Goal: Task Accomplishment & Management: Complete application form

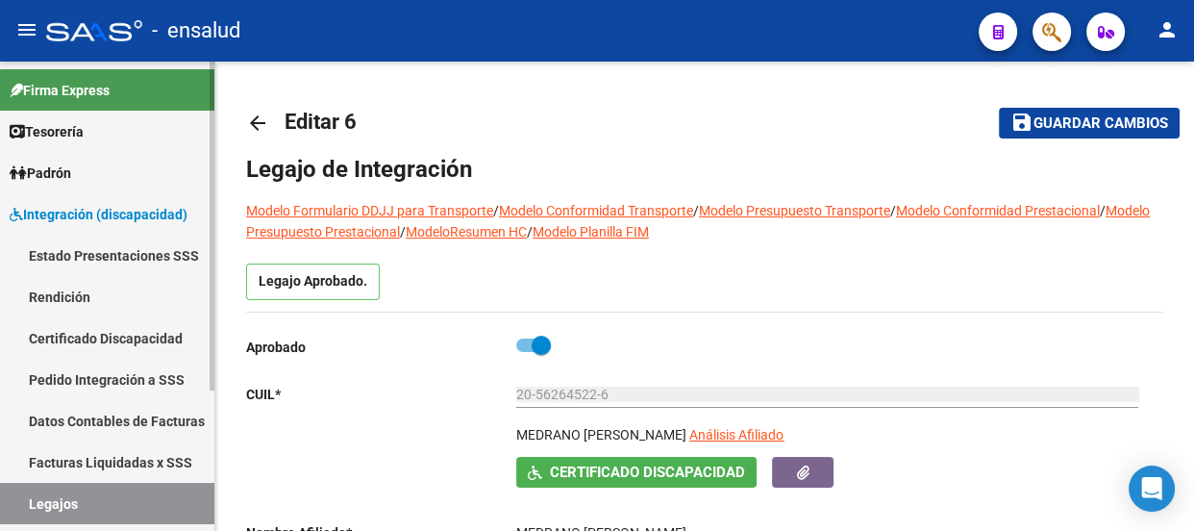
scroll to position [12, 0]
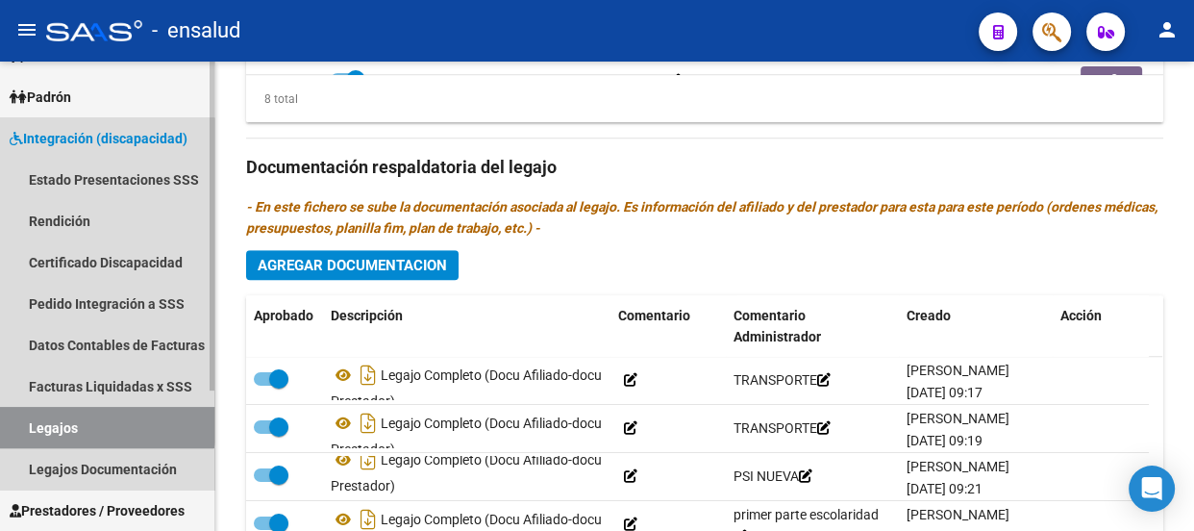
click at [98, 421] on link "Legajos" at bounding box center [107, 427] width 214 height 41
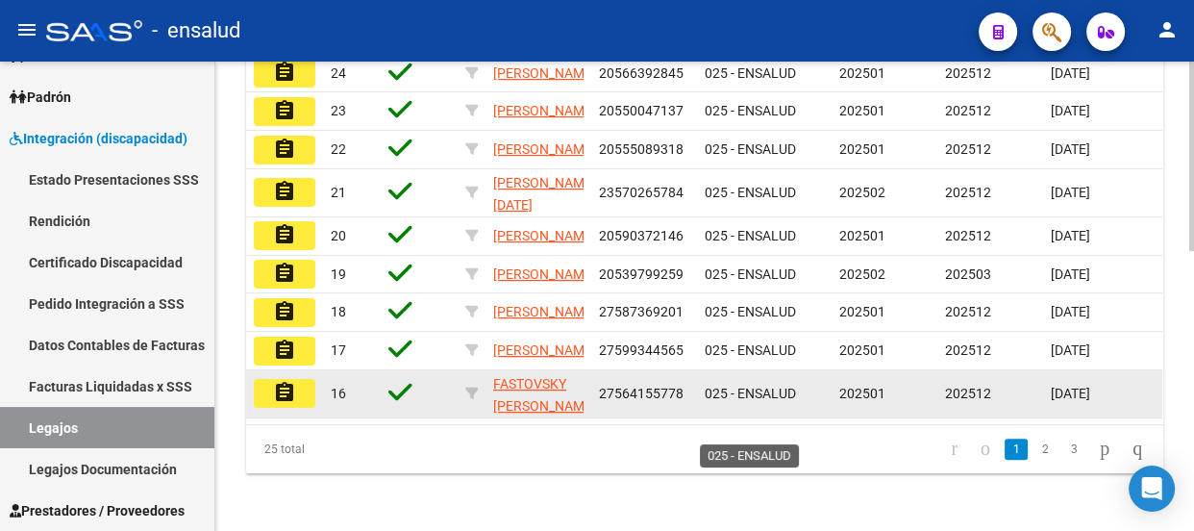
scroll to position [607, 0]
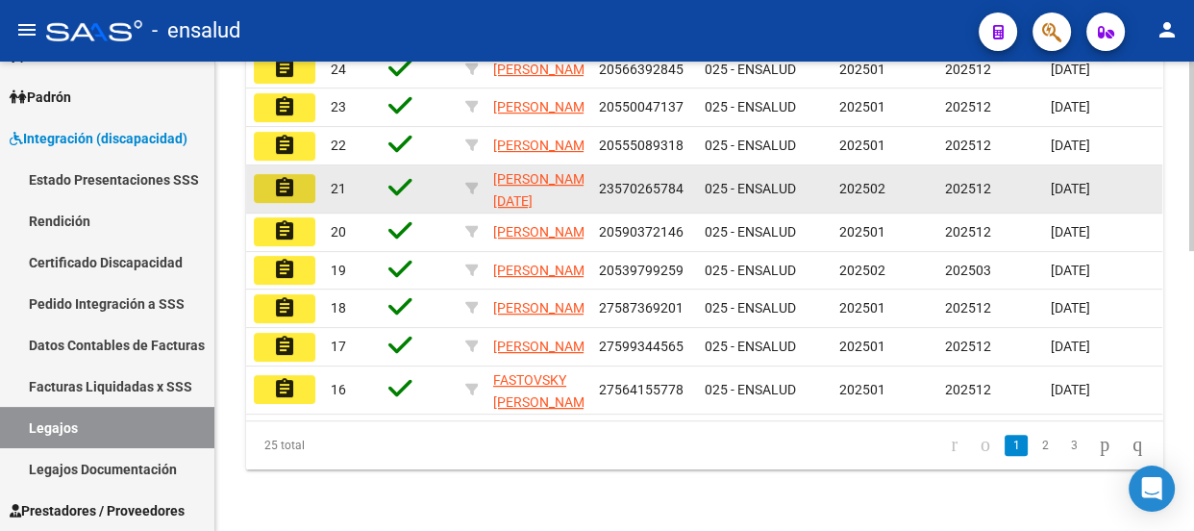
click at [279, 199] on mat-icon "assignment" at bounding box center [284, 187] width 23 height 23
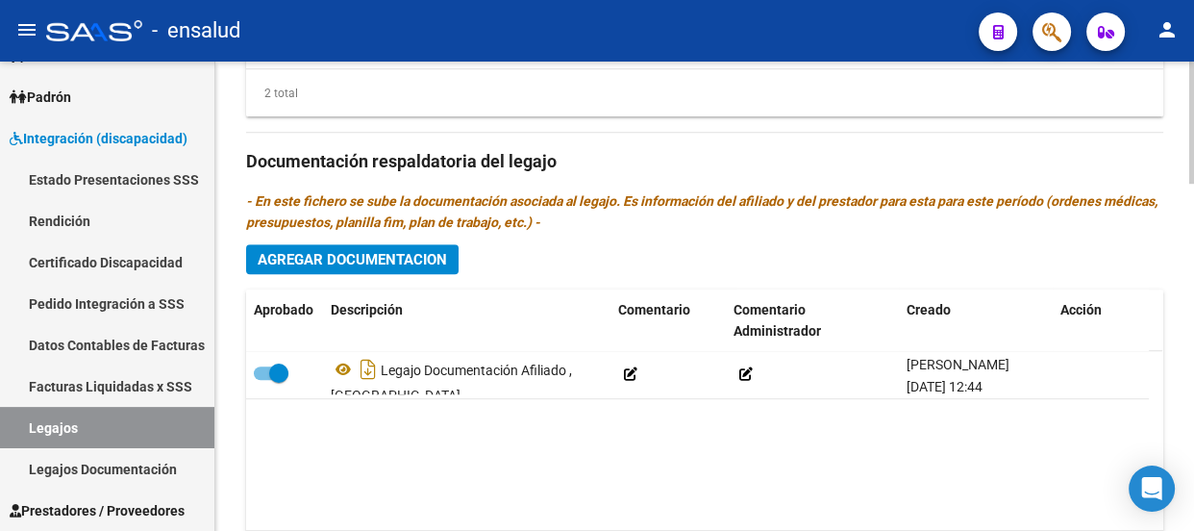
scroll to position [1336, 0]
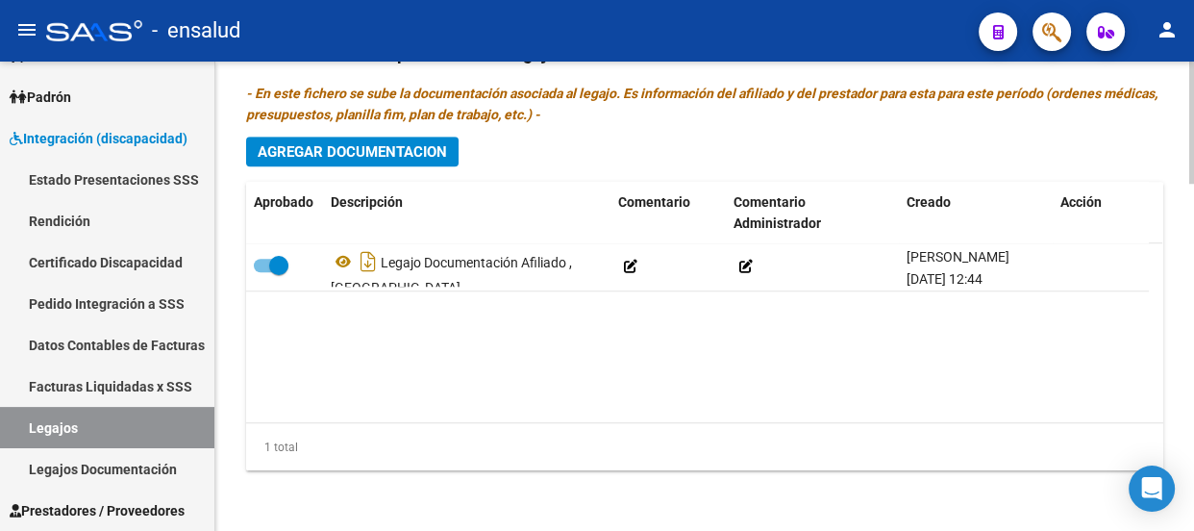
click at [375, 152] on span "Agregar Documentacion" at bounding box center [352, 151] width 189 height 17
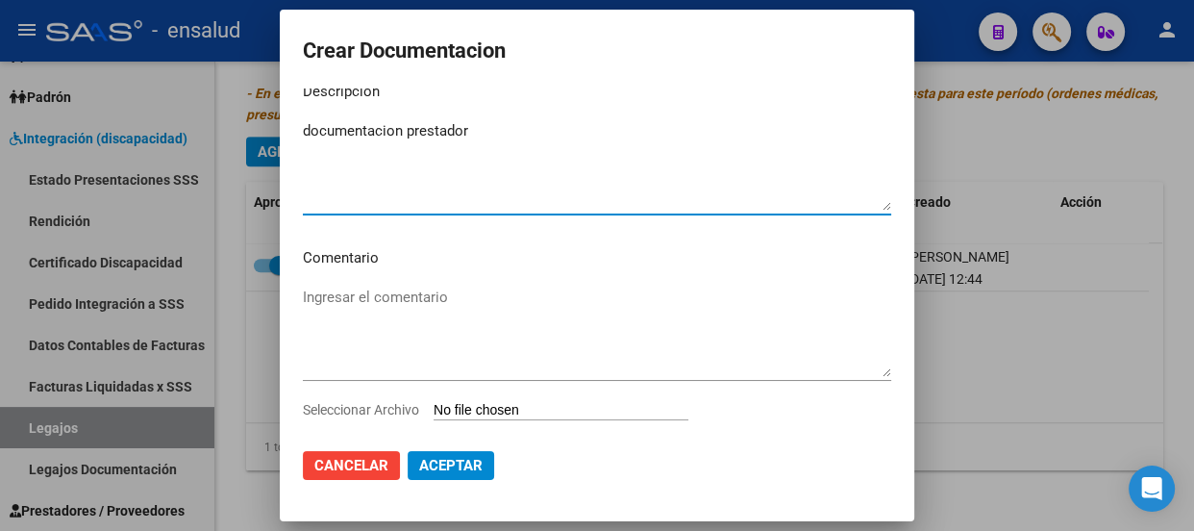
scroll to position [56, 0]
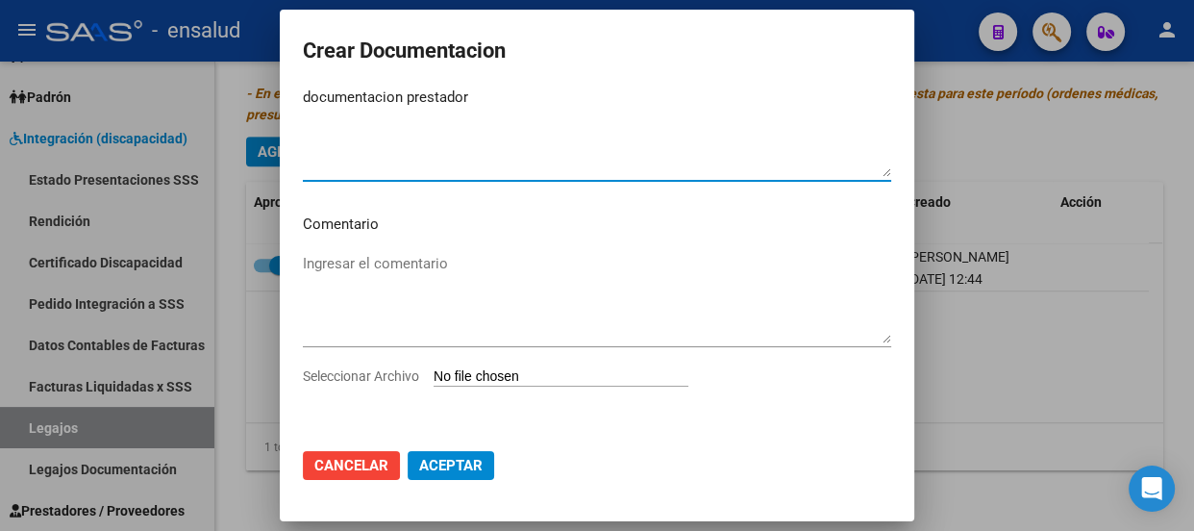
type textarea "documentacion prestador"
click at [519, 373] on input "Seleccionar Archivo" at bounding box center [561, 377] width 255 height 18
type input "C:\fakepath\[PERSON_NAME] 2025.pdf"
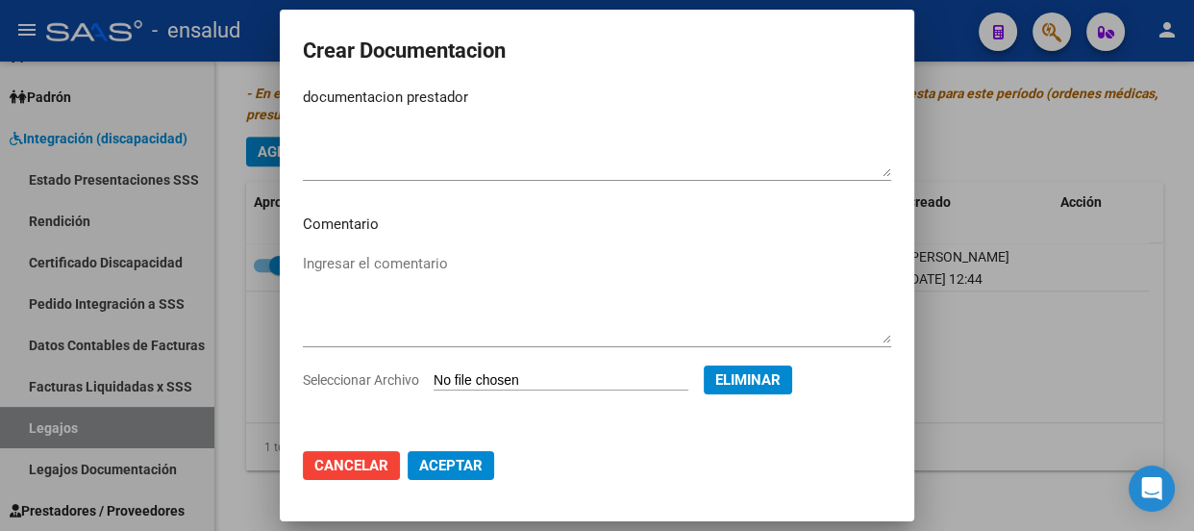
click at [454, 466] on span "Aceptar" at bounding box center [450, 465] width 63 height 17
checkbox input "false"
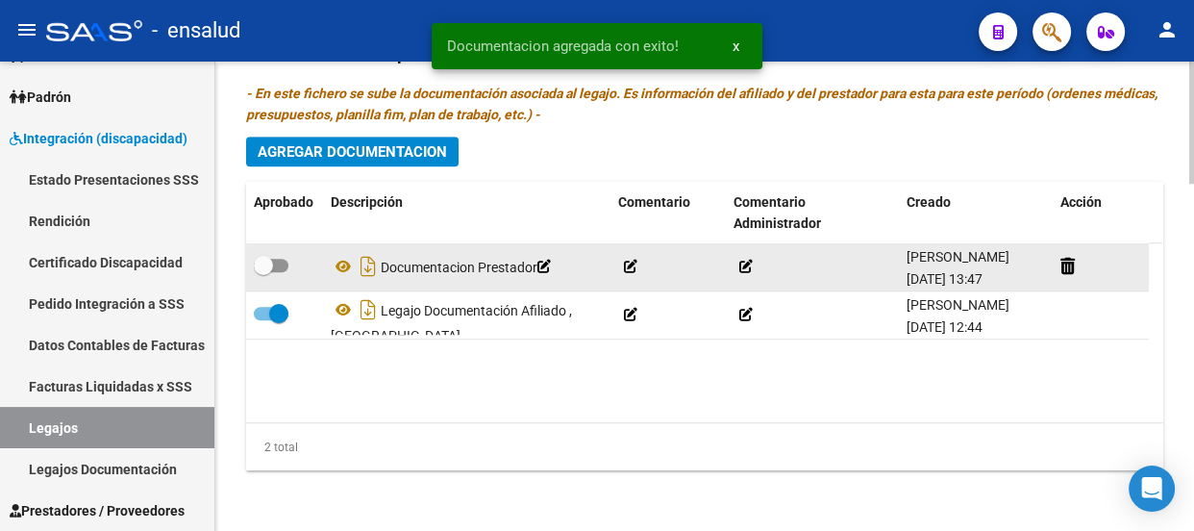
click at [746, 263] on icon at bounding box center [745, 266] width 13 height 13
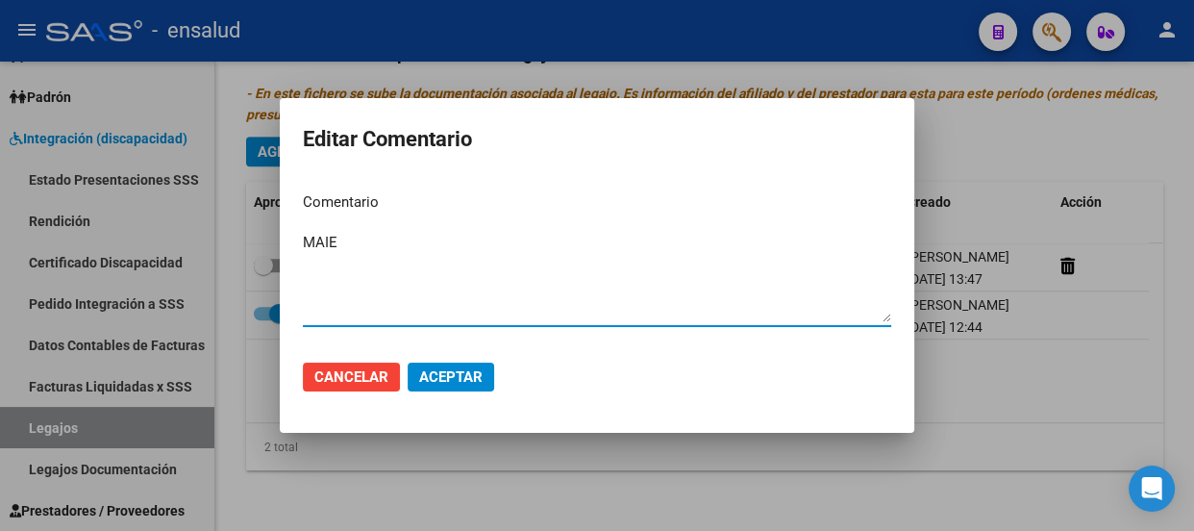
type textarea "MAIE"
click at [447, 375] on span "Aceptar" at bounding box center [450, 376] width 63 height 17
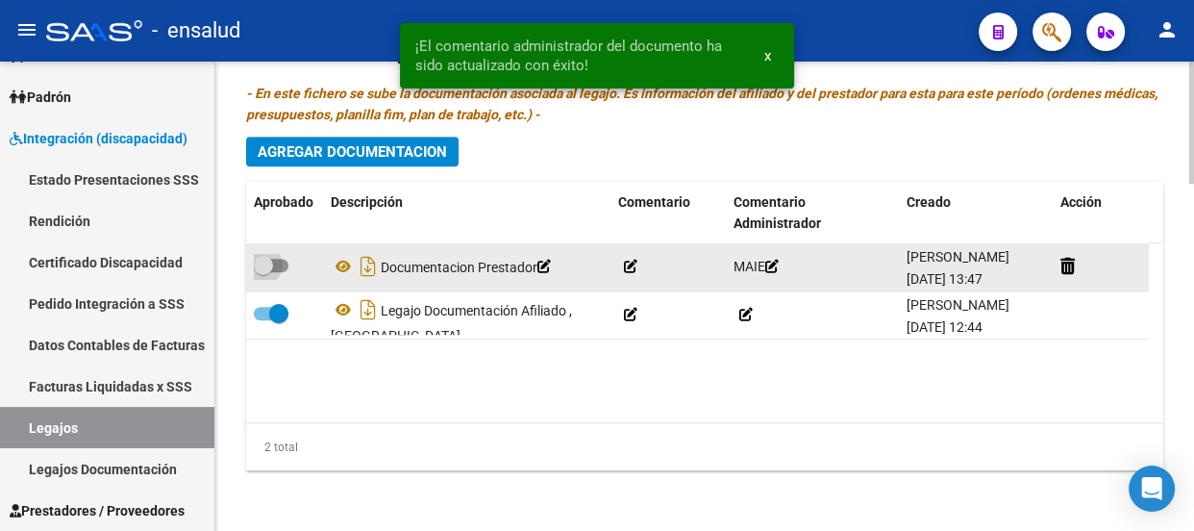
click at [278, 267] on span at bounding box center [271, 265] width 35 height 13
click at [263, 272] on input "checkbox" at bounding box center [262, 272] width 1 height 1
checkbox input "true"
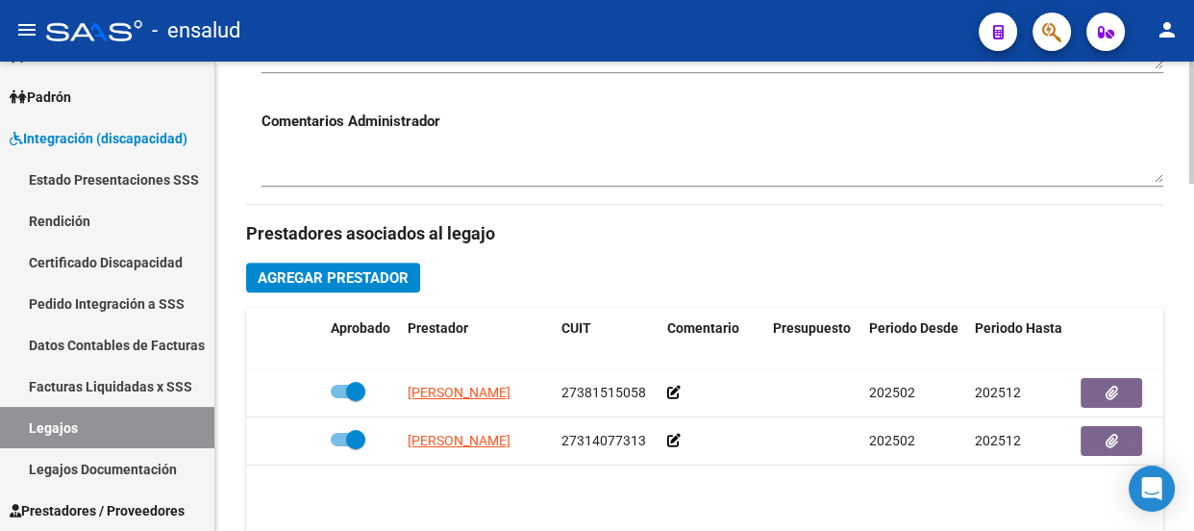
scroll to position [724, 0]
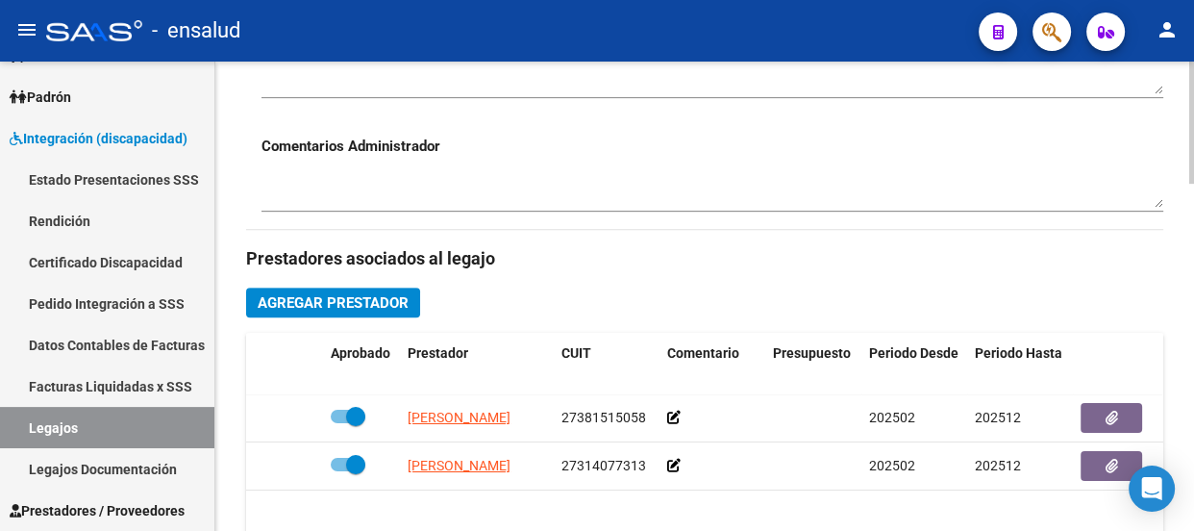
click at [335, 297] on span "Agregar Prestador" at bounding box center [333, 302] width 151 height 17
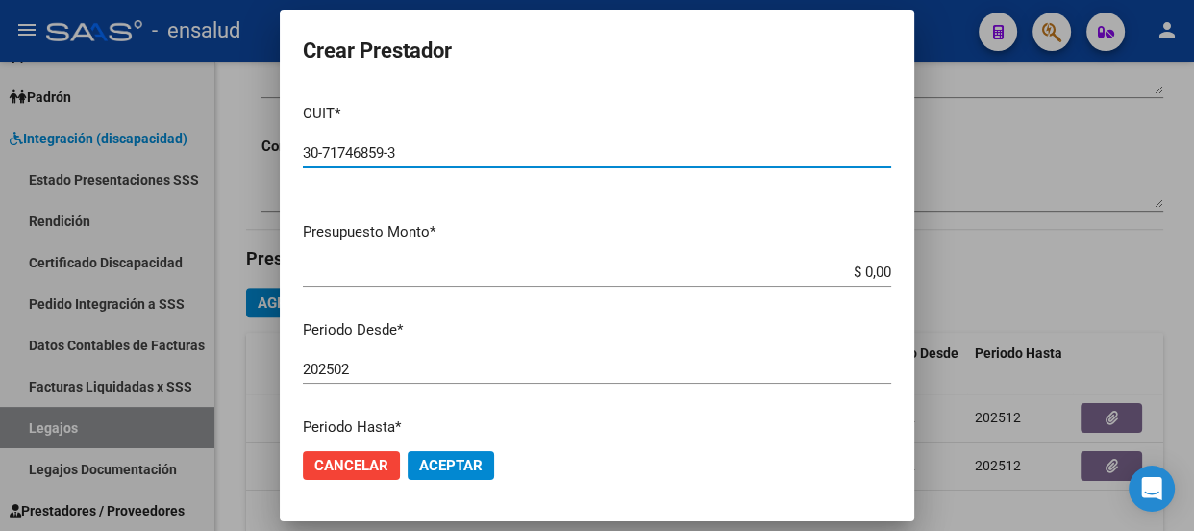
type input "30-71746859-3"
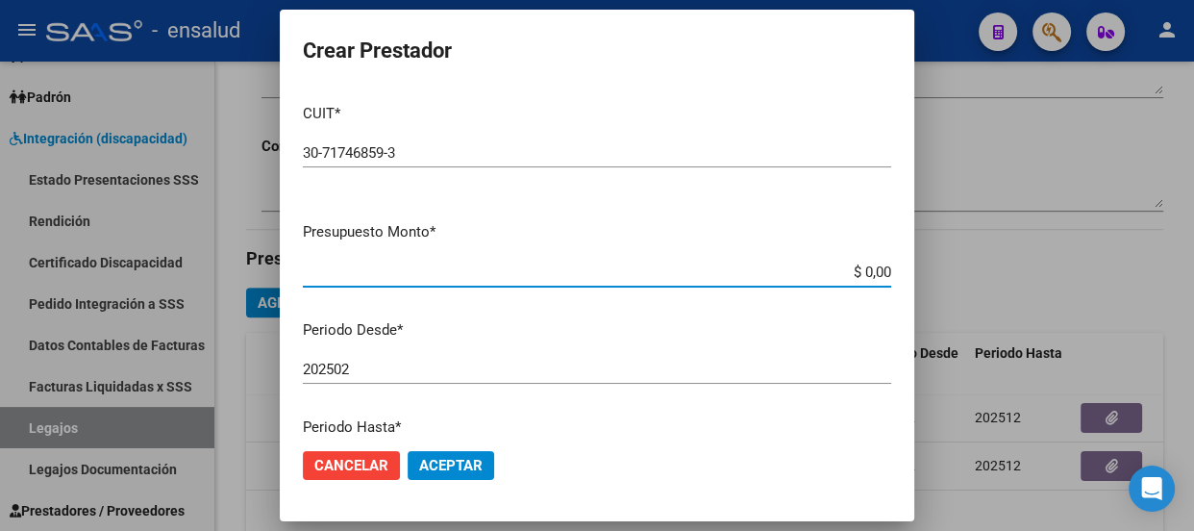
drag, startPoint x: 875, startPoint y: 271, endPoint x: 837, endPoint y: 381, distance: 115.8
click at [874, 280] on div "$ 0,00 Ingresar el monto" at bounding box center [597, 272] width 588 height 29
type input "$ 475.830,36"
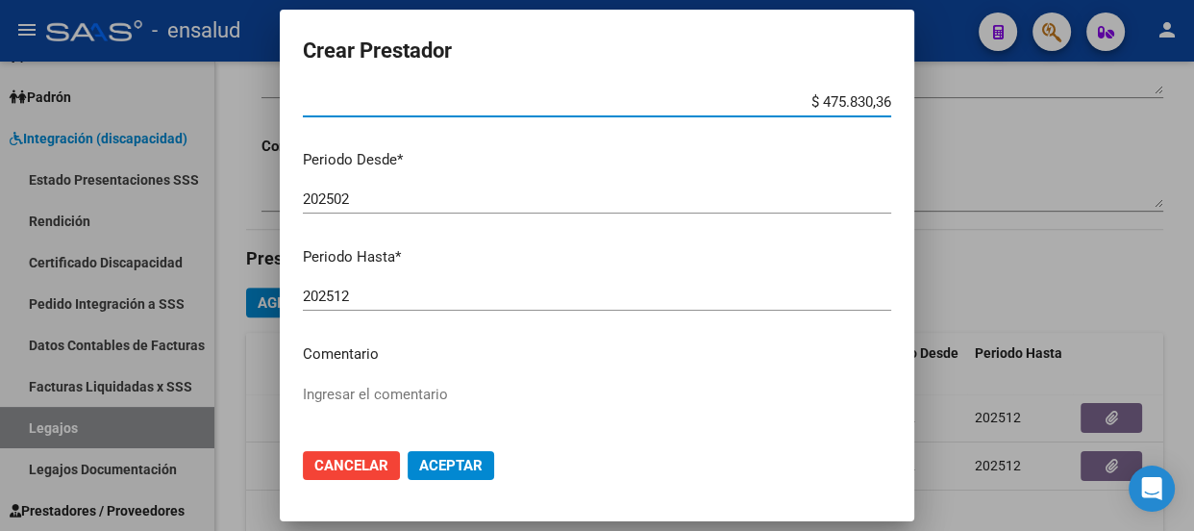
scroll to position [174, 0]
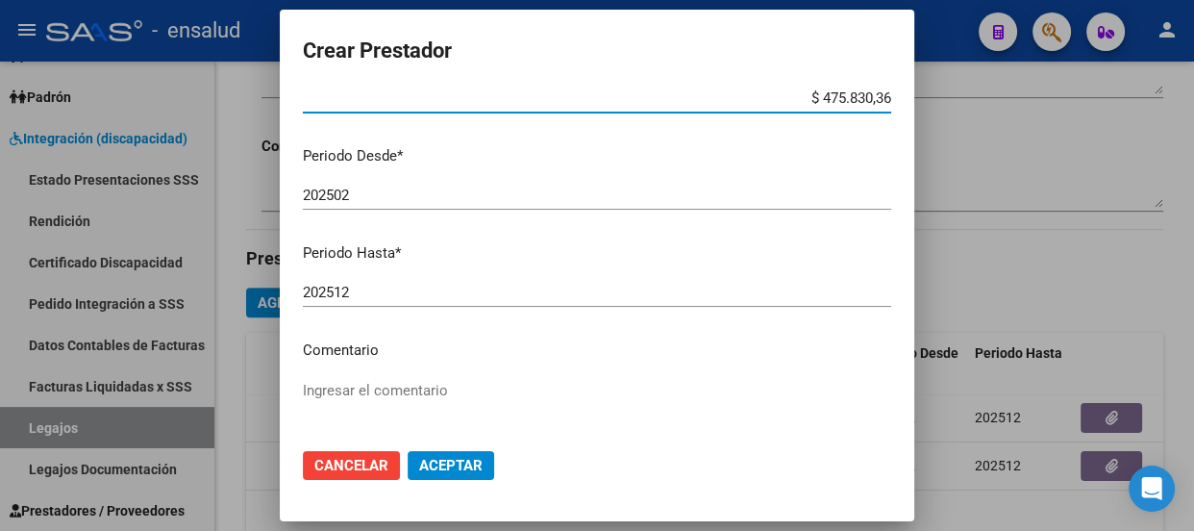
click at [365, 190] on input "202502" at bounding box center [597, 195] width 588 height 17
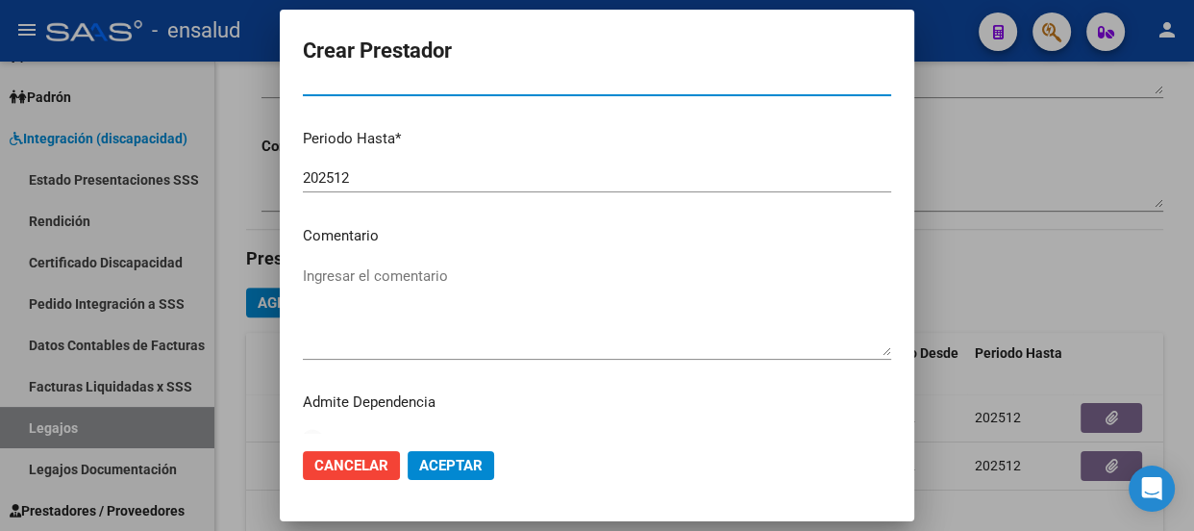
scroll to position [313, 0]
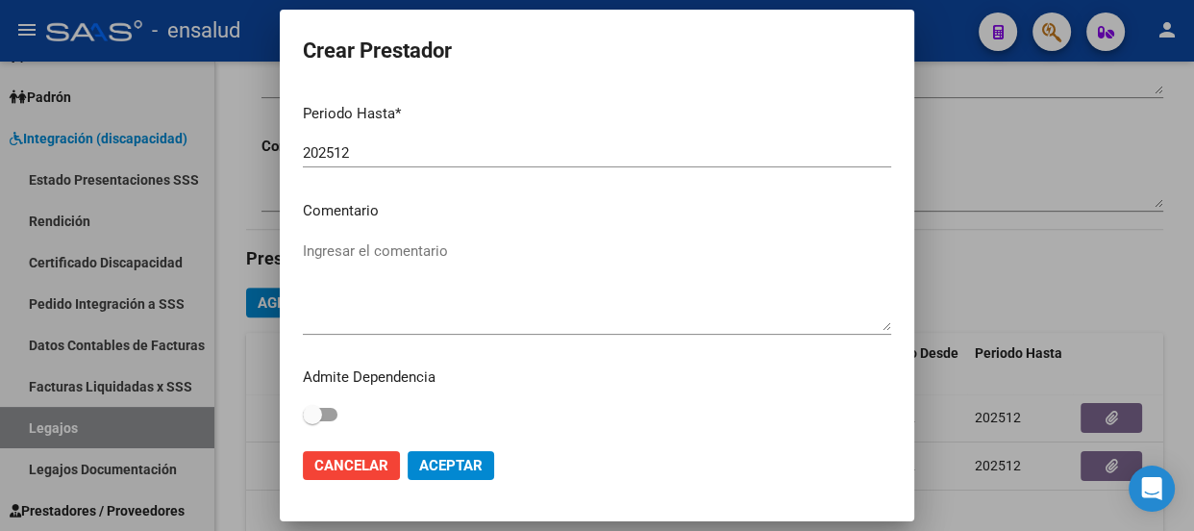
type input "202508"
click at [459, 467] on span "Aceptar" at bounding box center [450, 465] width 63 height 17
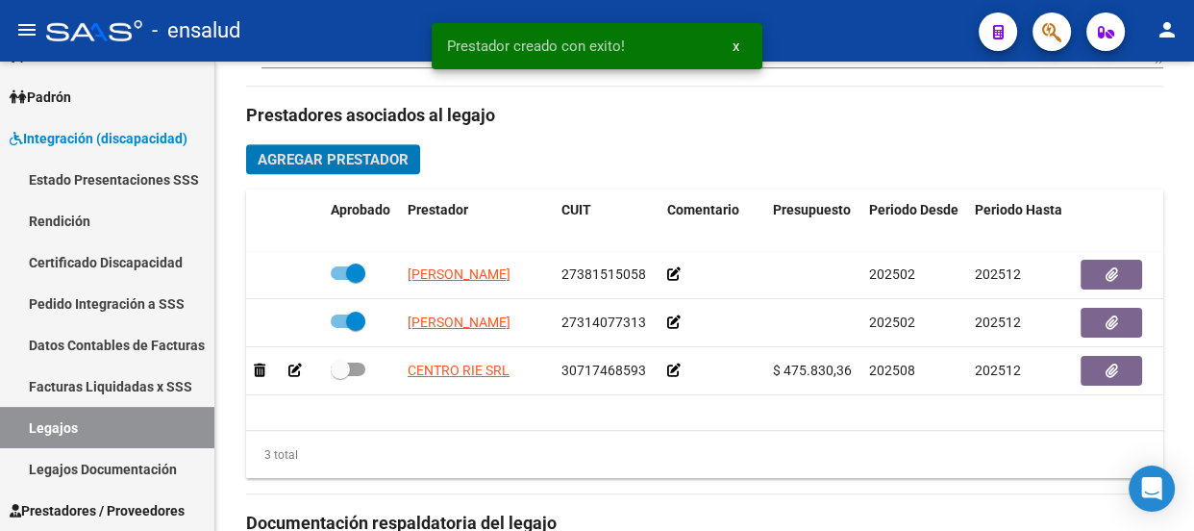
scroll to position [986, 0]
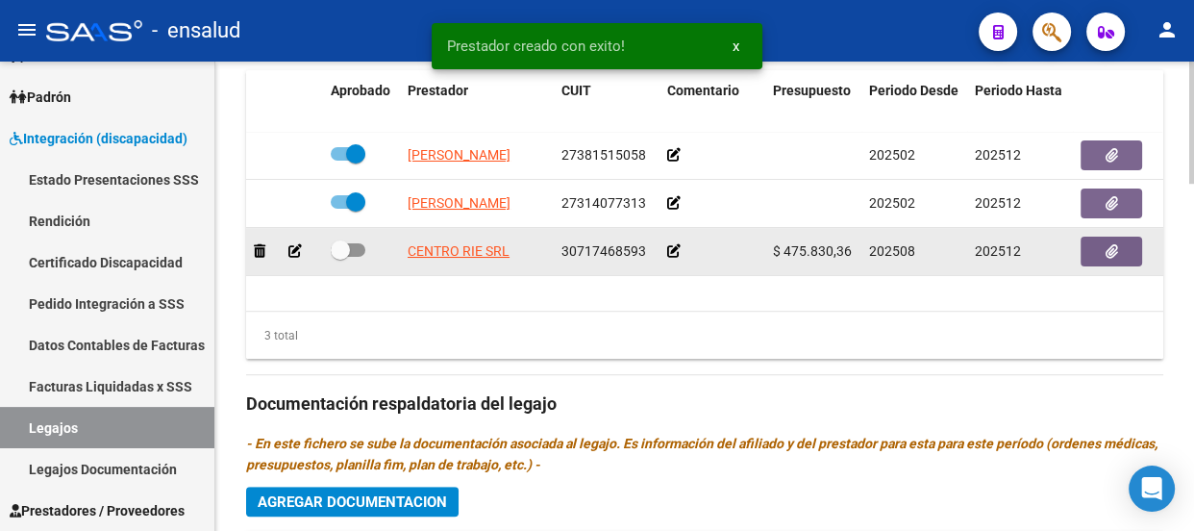
click at [357, 248] on span at bounding box center [348, 249] width 35 height 13
click at [340, 257] on input "checkbox" at bounding box center [339, 257] width 1 height 1
checkbox input "true"
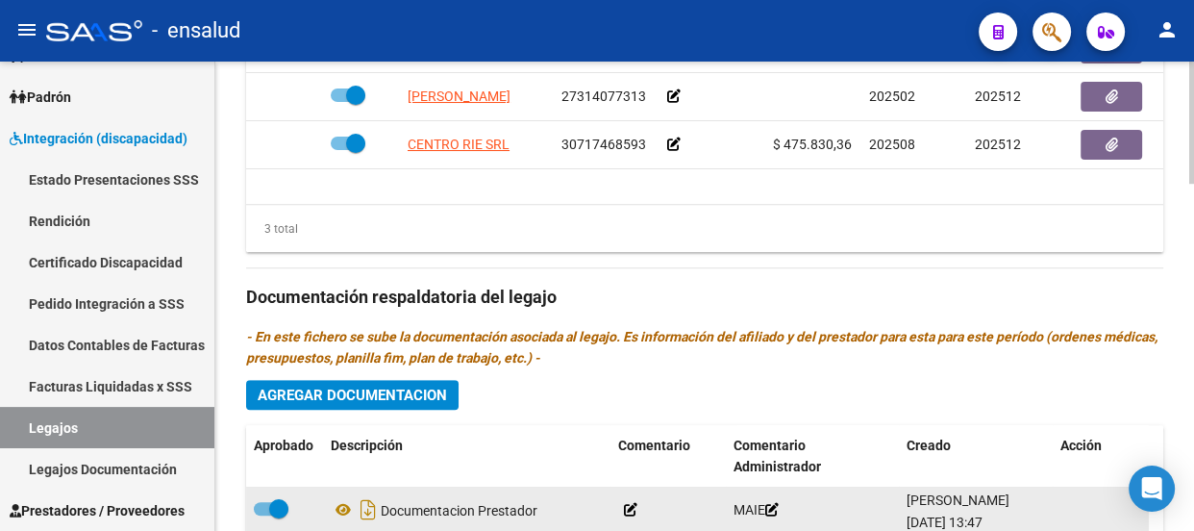
scroll to position [1336, 0]
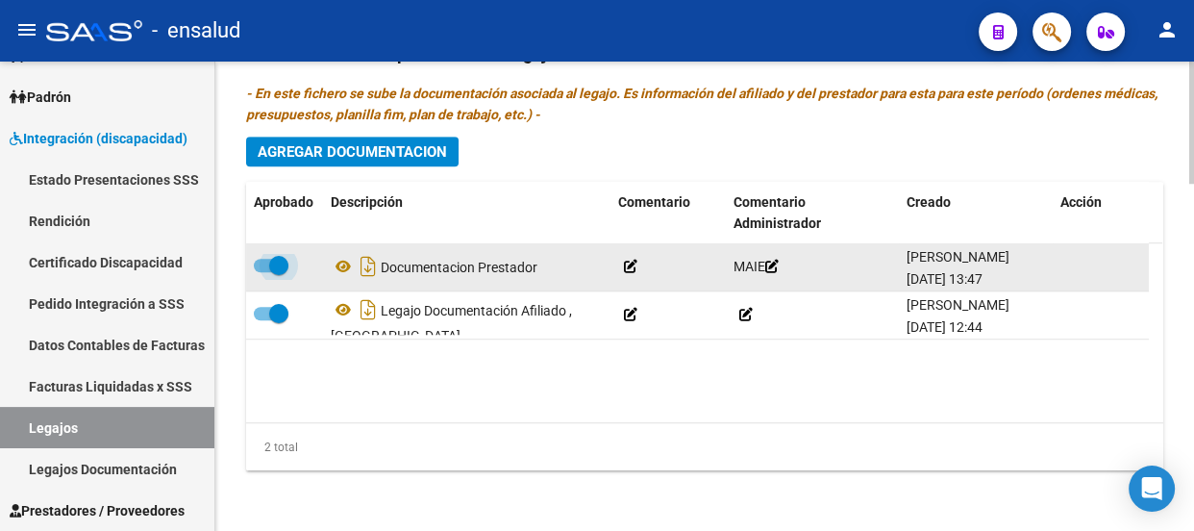
click at [271, 261] on span at bounding box center [278, 265] width 19 height 19
click at [263, 272] on input "checkbox" at bounding box center [262, 272] width 1 height 1
checkbox input "false"
click at [632, 265] on icon at bounding box center [630, 266] width 13 height 13
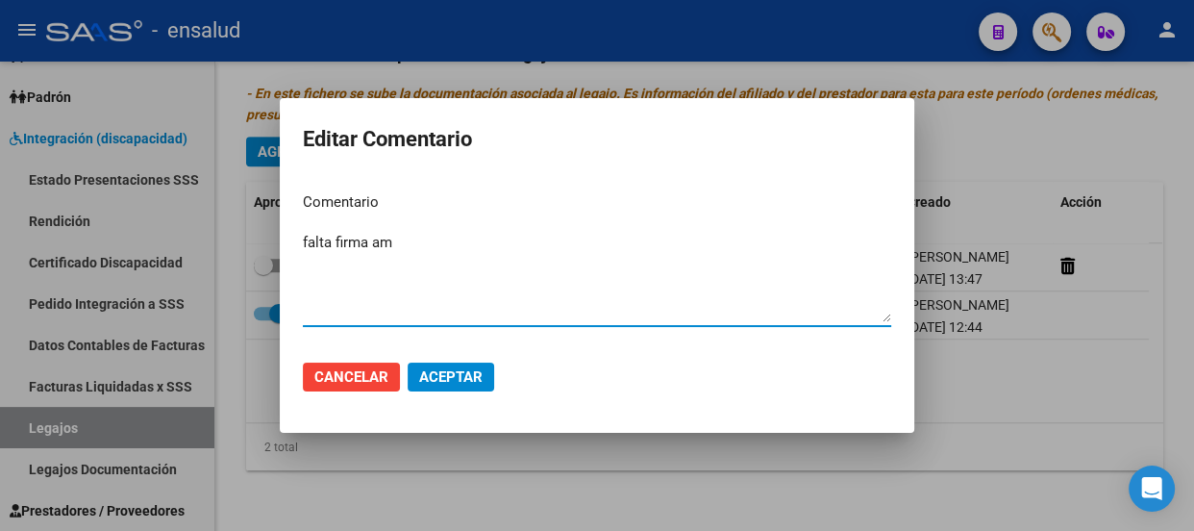
type textarea "falta firma am"
click at [466, 375] on span "Aceptar" at bounding box center [450, 376] width 63 height 17
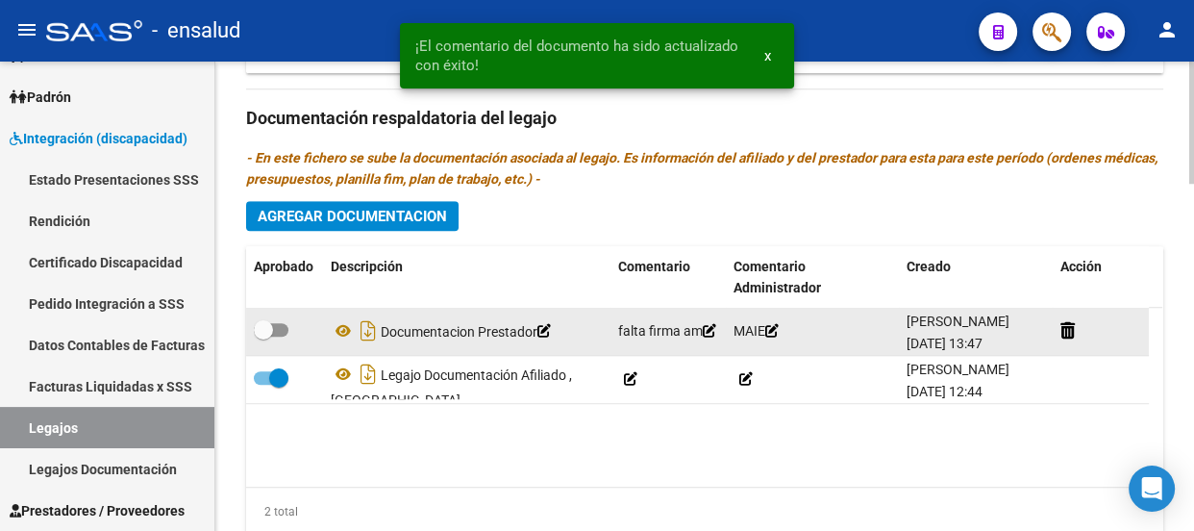
scroll to position [1249, 0]
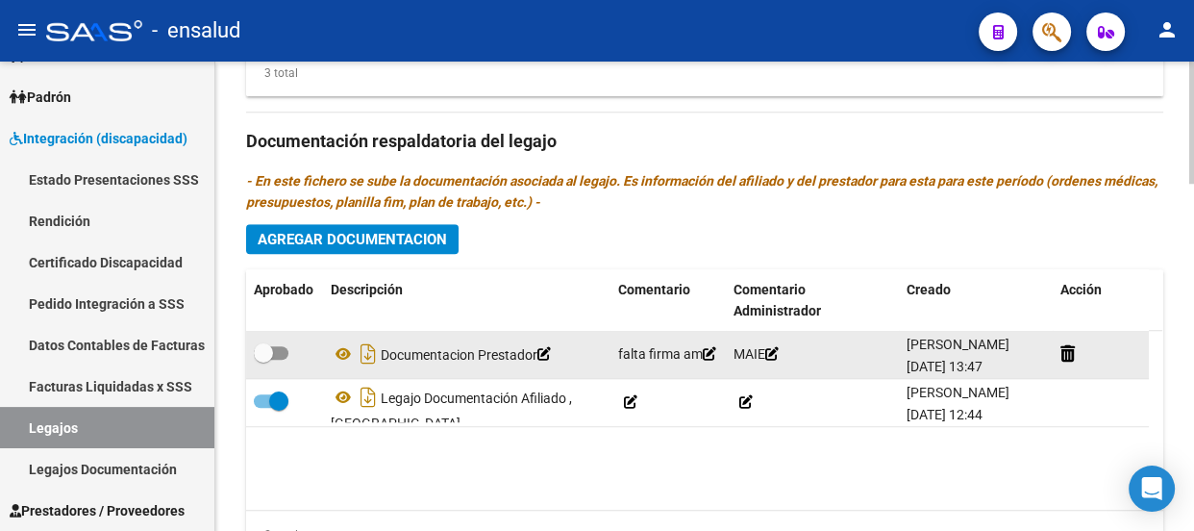
click at [270, 352] on span at bounding box center [263, 352] width 19 height 19
click at [263, 360] on input "checkbox" at bounding box center [262, 360] width 1 height 1
checkbox input "true"
